Goal: Task Accomplishment & Management: Manage account settings

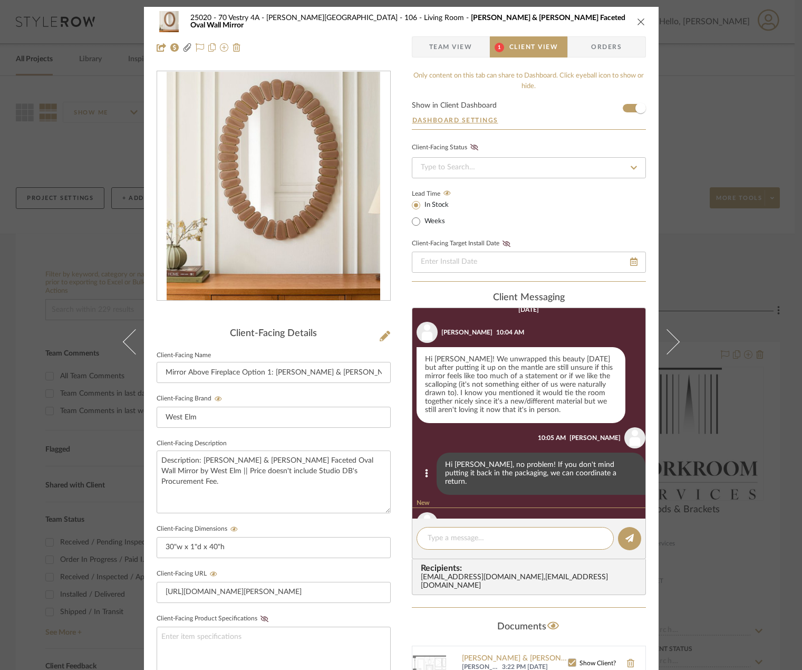
scroll to position [259, 0]
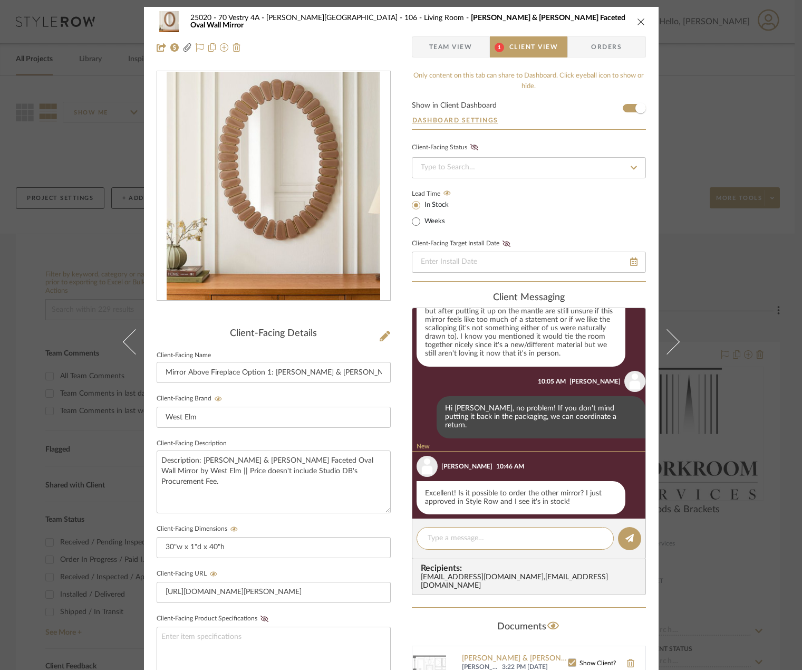
click at [453, 40] on span "Team View" at bounding box center [450, 46] width 43 height 21
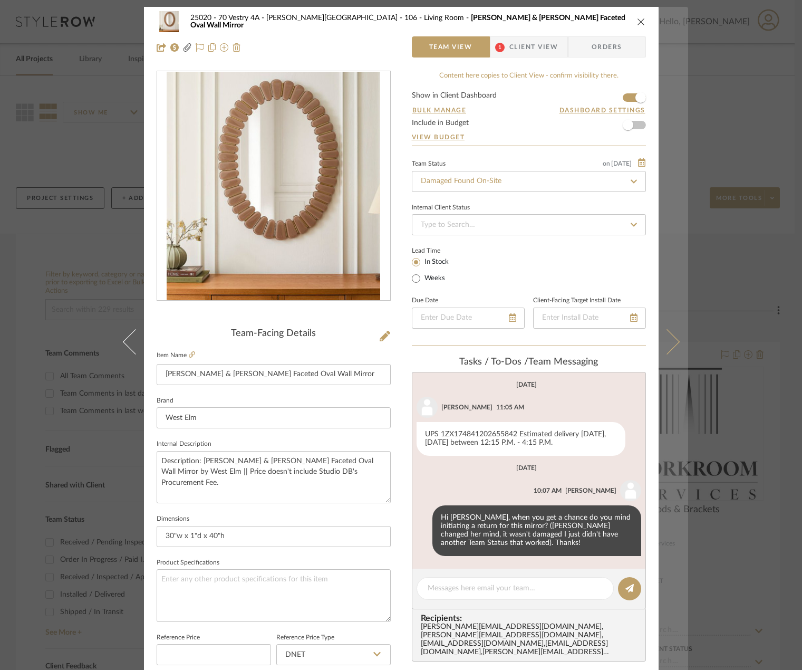
click at [684, 240] on button at bounding box center [674, 342] width 30 height 670
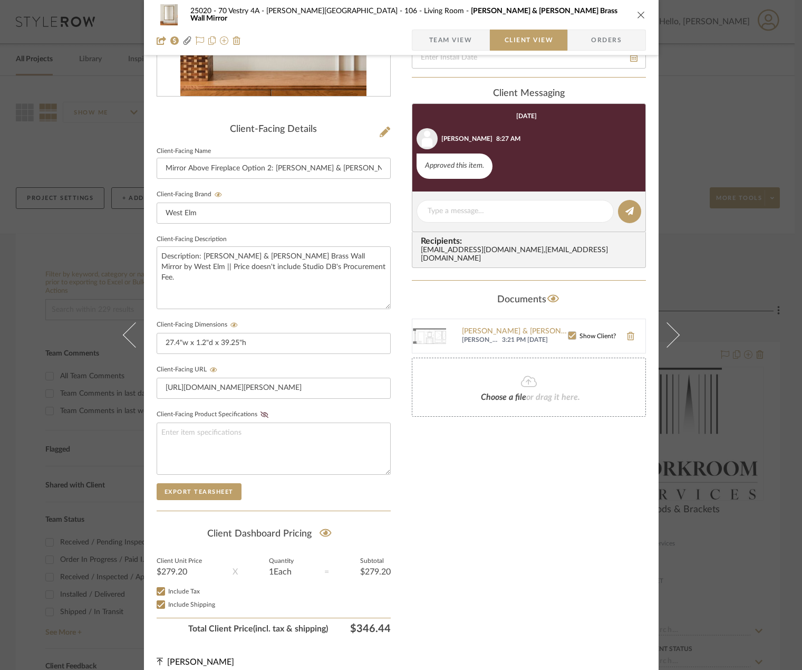
scroll to position [216, 0]
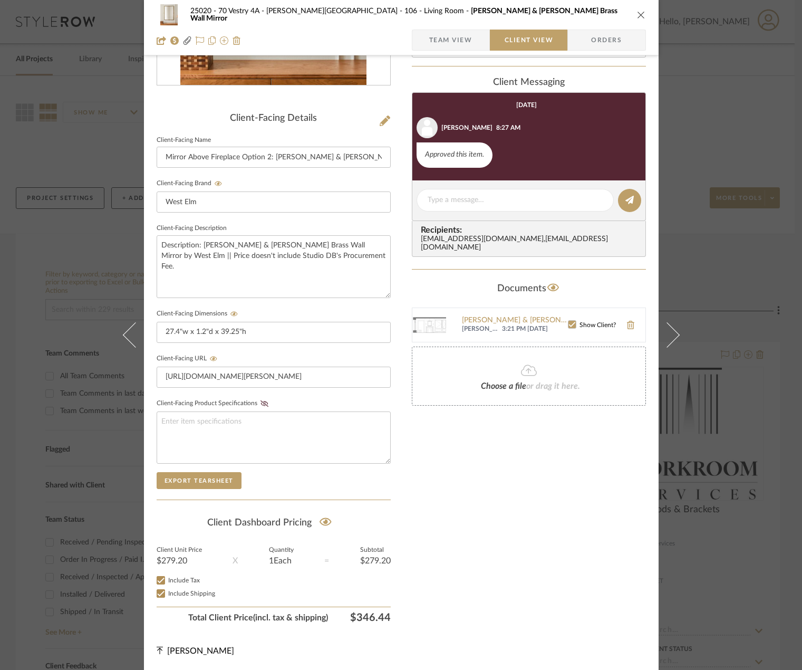
click at [454, 40] on span "Team View" at bounding box center [450, 40] width 43 height 21
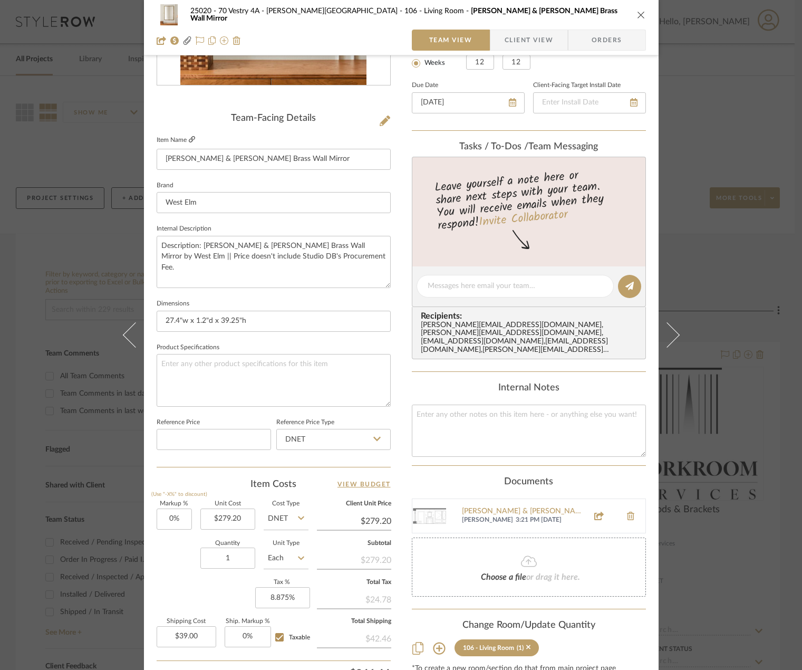
click at [189, 141] on icon at bounding box center [192, 139] width 6 height 6
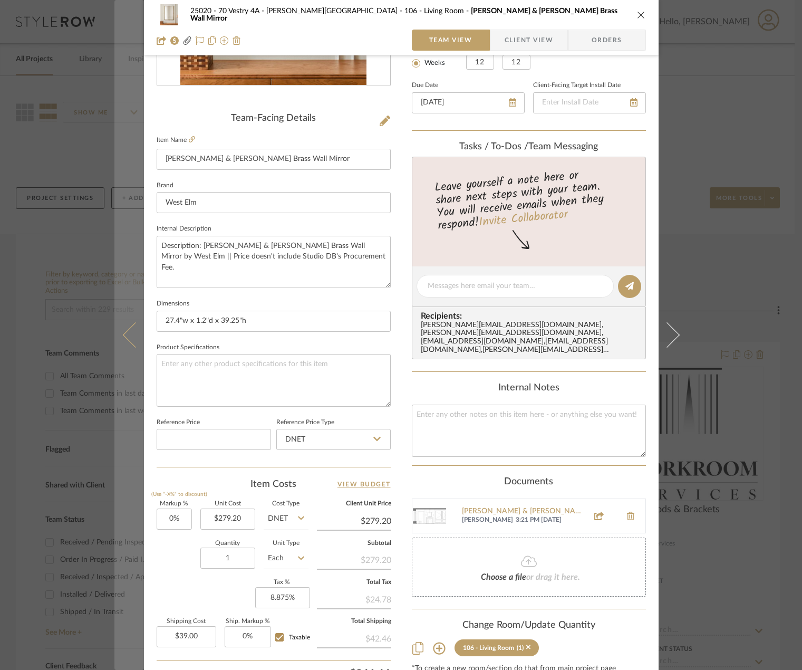
click at [114, 93] on button at bounding box center [129, 335] width 30 height 670
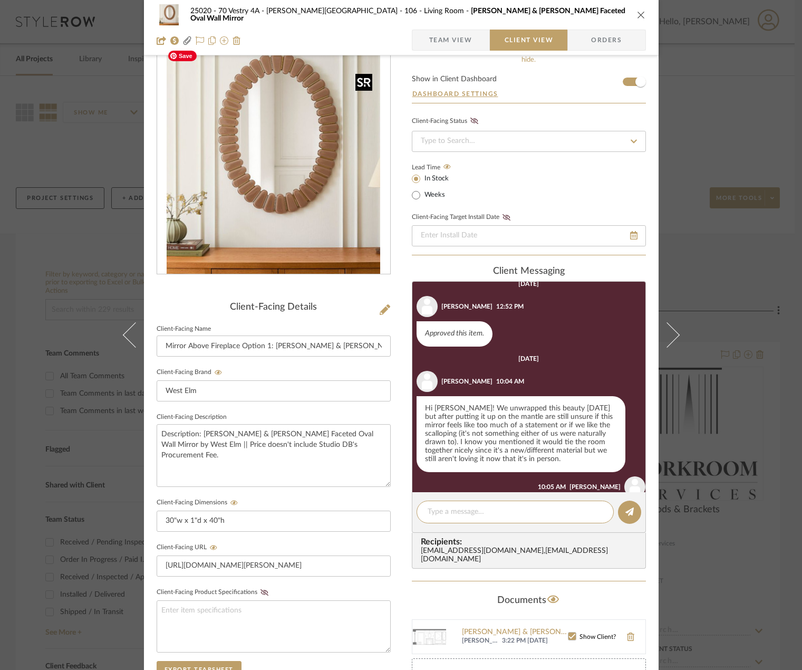
scroll to position [246, 0]
